Goal: Transaction & Acquisition: Purchase product/service

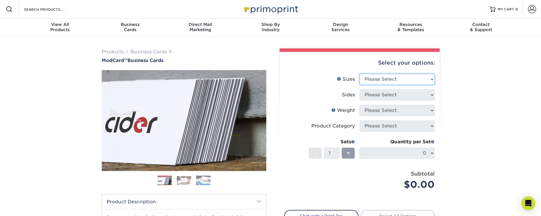
click at [377, 75] on select "Please Select 1.5" x 3.5" - Mini 1.75" x 3.5" - Mini 2" x 2" - Square 2" x 3" -…" at bounding box center [396, 79] width 75 height 11
select select "2.00x3.50"
click at [359, 74] on select "Please Select 1.5" x 3.5" - Mini 1.75" x 3.5" - Mini 2" x 2" - Square 2" x 3" -…" at bounding box center [396, 79] width 75 height 11
click at [378, 95] on select "Please Select Print Both Sides Print Front Only" at bounding box center [396, 94] width 75 height 11
select select "13abbda7-1d64-4f25-8bb2-c179b224825d"
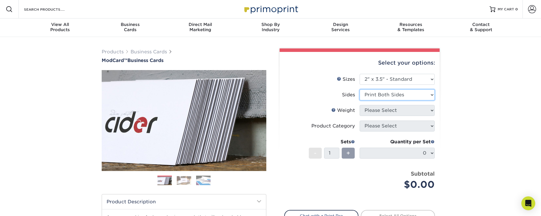
click at [359, 89] on select "Please Select Print Both Sides Print Front Only" at bounding box center [396, 94] width 75 height 11
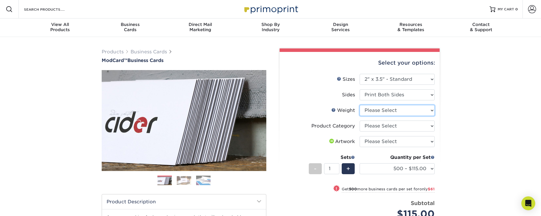
click at [385, 111] on select "Please Select 32PTUCBLK" at bounding box center [396, 110] width 75 height 11
select select "32PTUCBLK"
click at [359, 105] on select "Please Select 32PTUCBLK" at bounding box center [396, 110] width 75 height 11
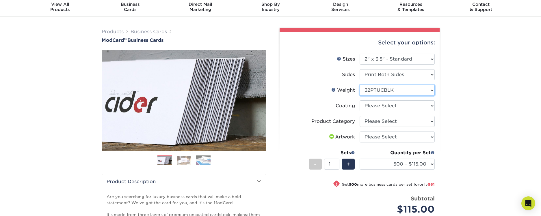
scroll to position [20, 0]
click at [397, 108] on select at bounding box center [396, 105] width 75 height 11
select select "3e7618de-abca-4bda-9f97-8b9129e913d8"
click at [359, 100] on select at bounding box center [396, 105] width 75 height 11
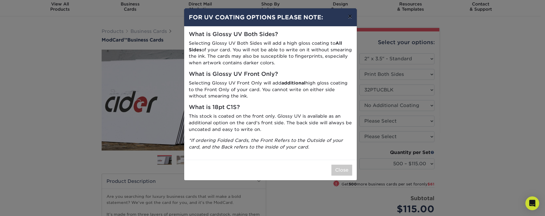
click at [350, 16] on button "×" at bounding box center [349, 16] width 13 height 16
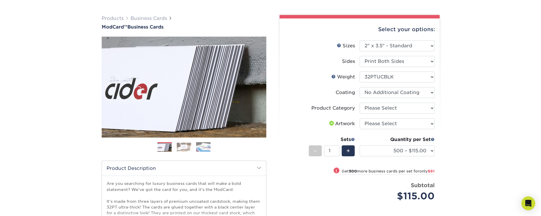
scroll to position [34, 0]
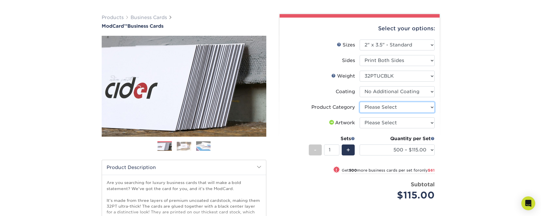
click at [388, 110] on select "Please Select Business Cards" at bounding box center [396, 107] width 75 height 11
select select "3b5148f1-0588-4f88-a218-97bcfdce65c1"
click at [359, 102] on select "Please Select Business Cards" at bounding box center [396, 107] width 75 height 11
click at [395, 93] on select at bounding box center [396, 91] width 75 height 11
select select "-1"
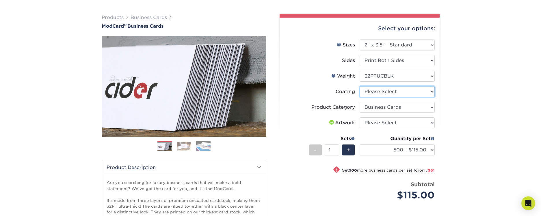
click at [359, 86] on select at bounding box center [396, 91] width 75 height 11
select select
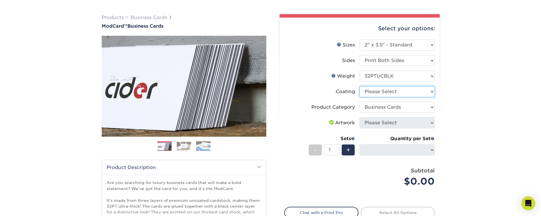
click at [403, 91] on select at bounding box center [396, 91] width 75 height 11
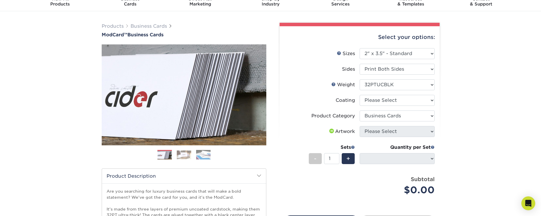
scroll to position [0, 0]
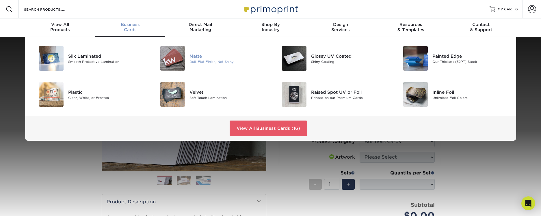
click at [164, 61] on img at bounding box center [172, 58] width 25 height 25
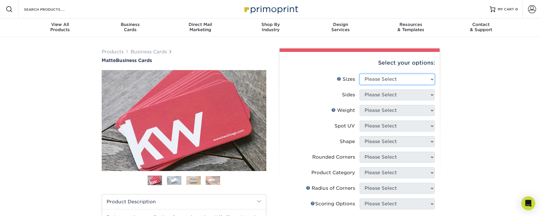
click at [374, 79] on select "Please Select 1.5" x 3.5" - Mini 1.75" x 3.5" - Mini 2" x 2" - Square 2" x 3" -…" at bounding box center [396, 79] width 75 height 11
select select "2.00x3.50"
click at [359, 74] on select "Please Select 1.5" x 3.5" - Mini 1.75" x 3.5" - Mini 2" x 2" - Square 2" x 3" -…" at bounding box center [396, 79] width 75 height 11
click at [374, 98] on select "Please Select Print Both Sides Print Front Only" at bounding box center [396, 94] width 75 height 11
select select "13abbda7-1d64-4f25-8bb2-c179b224825d"
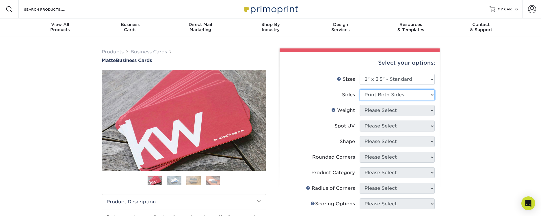
click at [359, 89] on select "Please Select Print Both Sides Print Front Only" at bounding box center [396, 94] width 75 height 11
click at [384, 113] on select "Please Select 16PT 14PT" at bounding box center [396, 110] width 75 height 11
